Goal: Transaction & Acquisition: Purchase product/service

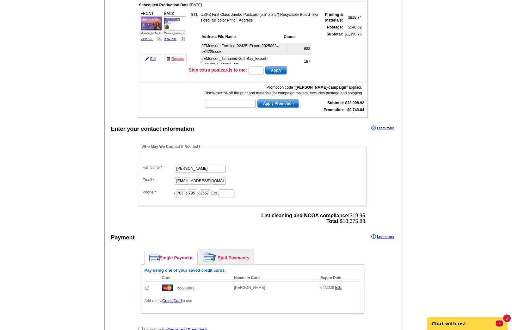
scroll to position [1585, 0]
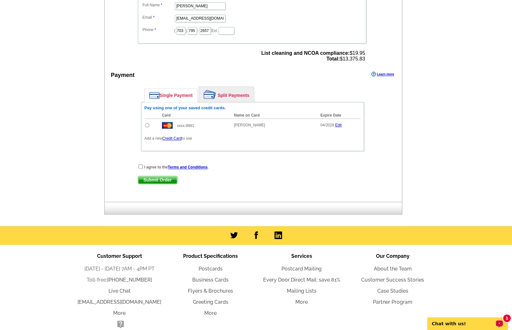
click at [147, 123] on input "radio" at bounding box center [147, 125] width 4 height 4
radio input "true"
click at [140, 164] on input "checkbox" at bounding box center [141, 166] width 4 height 4
checkbox input "true"
click at [145, 176] on span "Submit Order" at bounding box center [157, 180] width 39 height 8
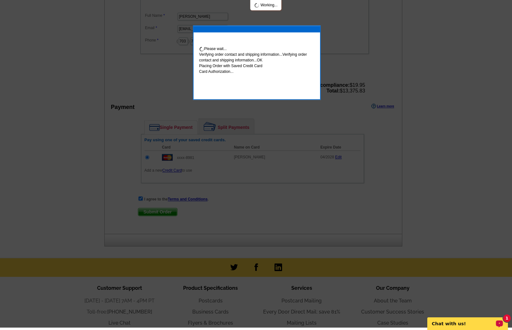
scroll to position [1582, 0]
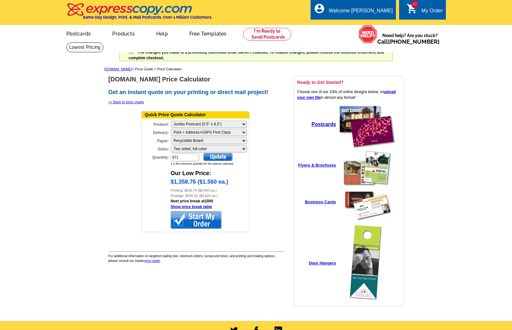
select select "2"
select select "3"
